Goal: Task Accomplishment & Management: Manage account settings

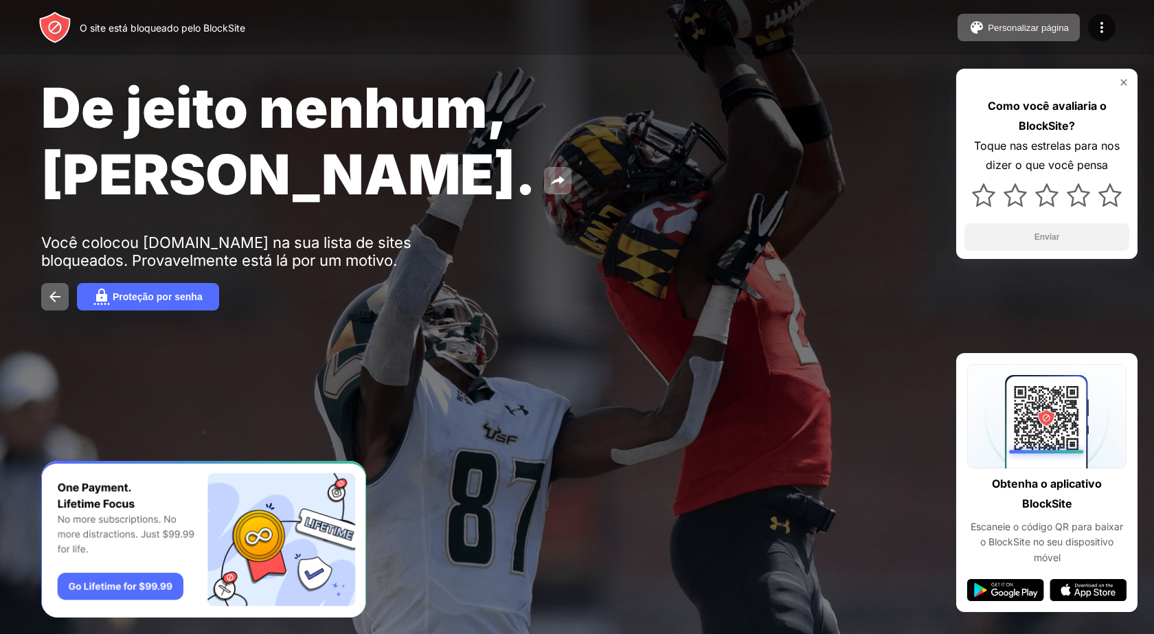
click at [559, 330] on div at bounding box center [577, 317] width 1154 height 634
click at [58, 288] on img at bounding box center [55, 296] width 16 height 16
click at [196, 291] on font "Proteção por senha" at bounding box center [158, 296] width 90 height 11
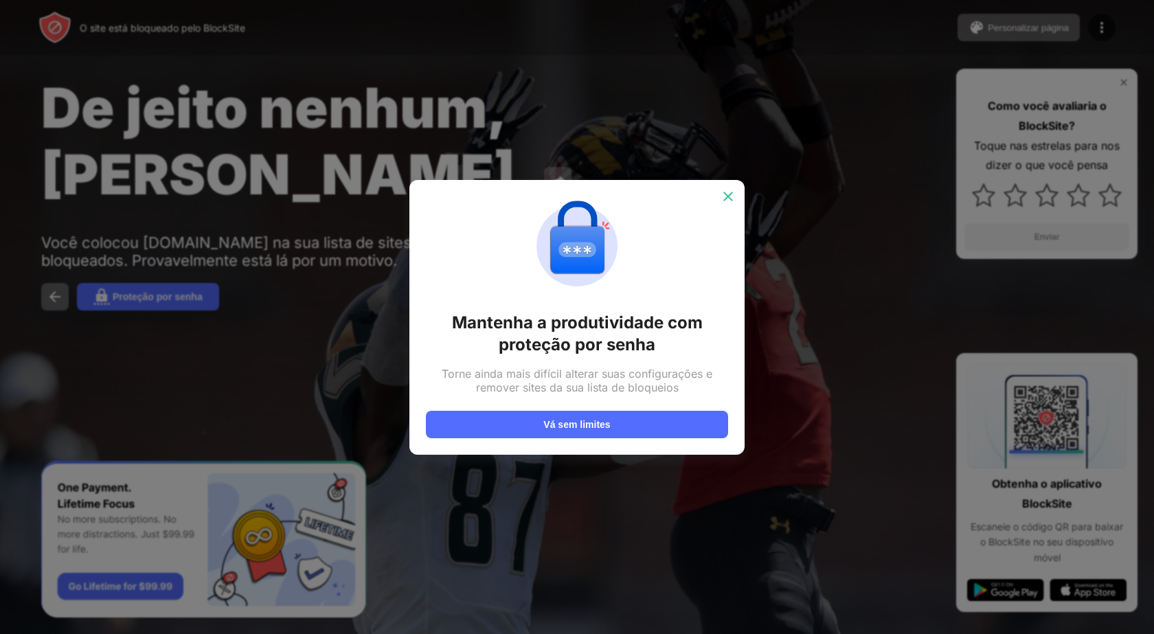
drag, startPoint x: 729, startPoint y: 193, endPoint x: 716, endPoint y: 203, distance: 16.6
click at [729, 196] on img at bounding box center [728, 197] width 14 height 14
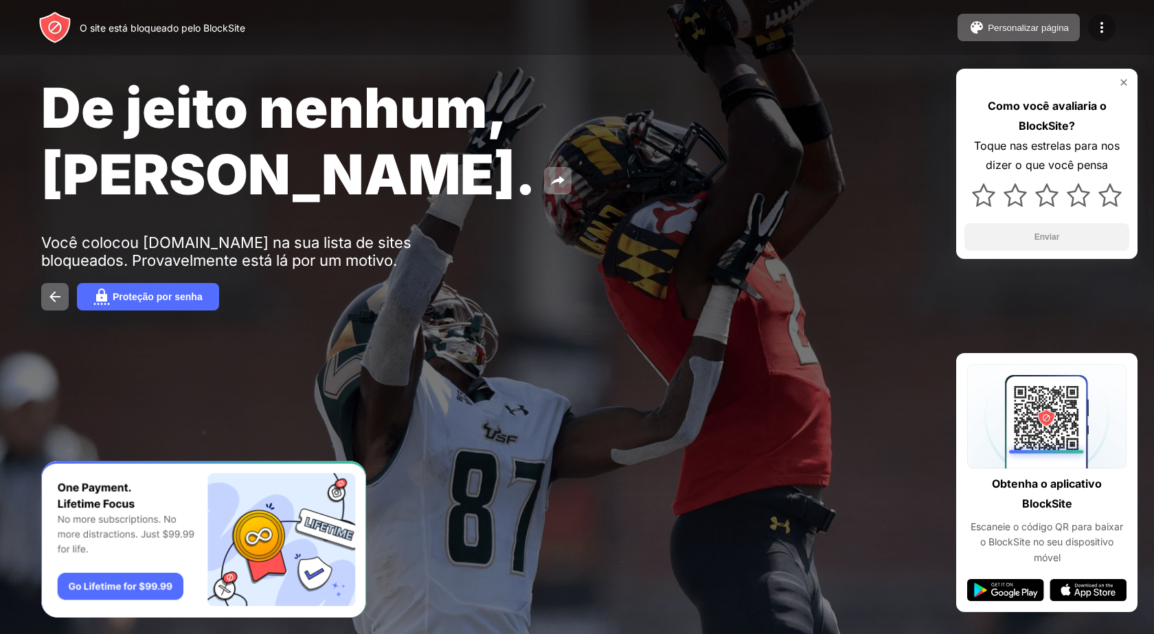
click at [1099, 28] on img at bounding box center [1101, 27] width 16 height 16
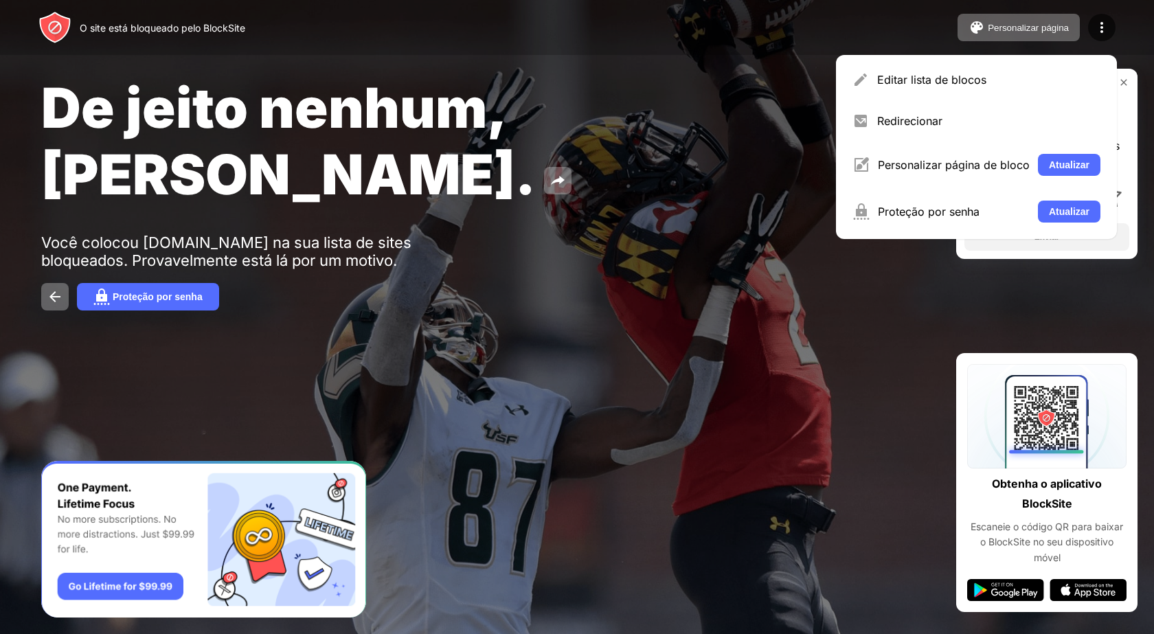
click at [336, 5] on div "O site está bloqueado pelo BlockSite Personalizar página Editar lista de blocos…" at bounding box center [577, 27] width 1154 height 55
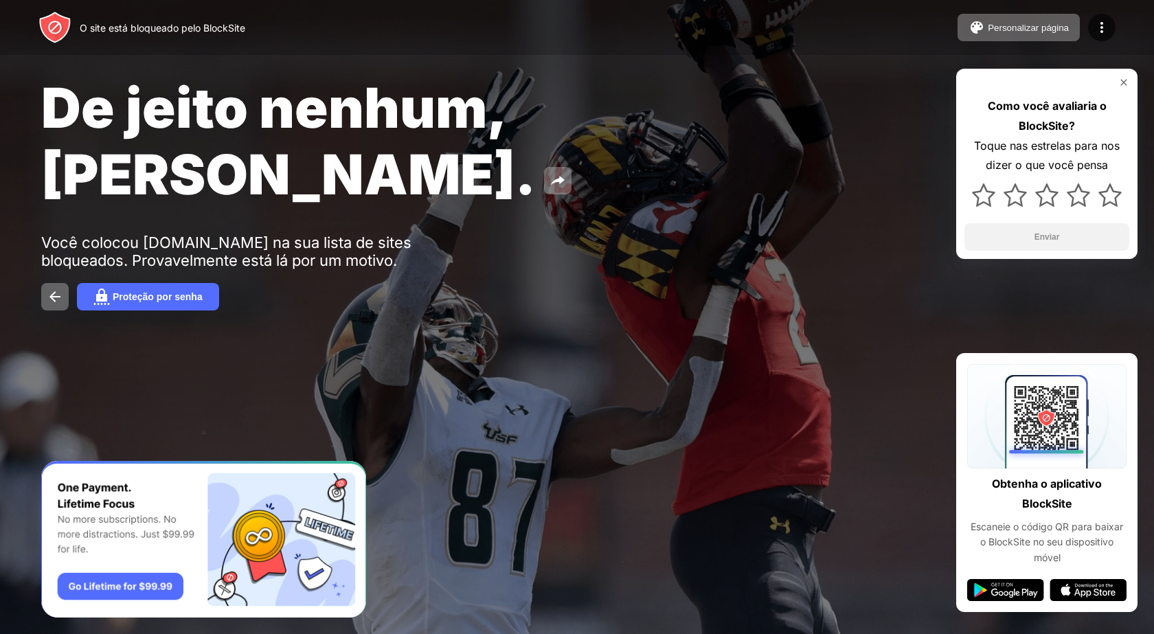
click at [157, 31] on font "O site está bloqueado pelo BlockSite" at bounding box center [163, 28] width 166 height 12
